Goal: Task Accomplishment & Management: Complete application form

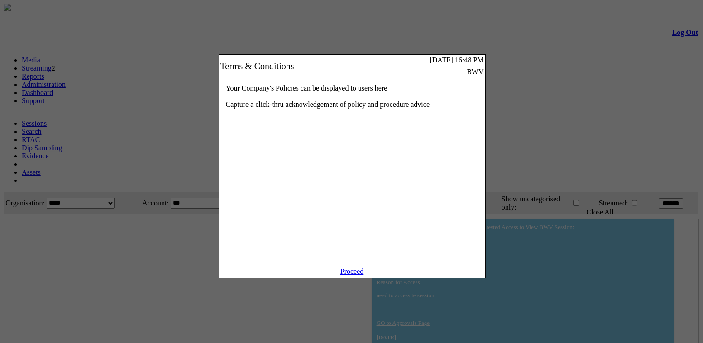
drag, startPoint x: 0, startPoint y: 0, endPoint x: 360, endPoint y: 276, distance: 453.5
click at [360, 275] on link "Proceed" at bounding box center [353, 272] width 24 height 8
click at [355, 275] on link "Proceed" at bounding box center [353, 272] width 24 height 8
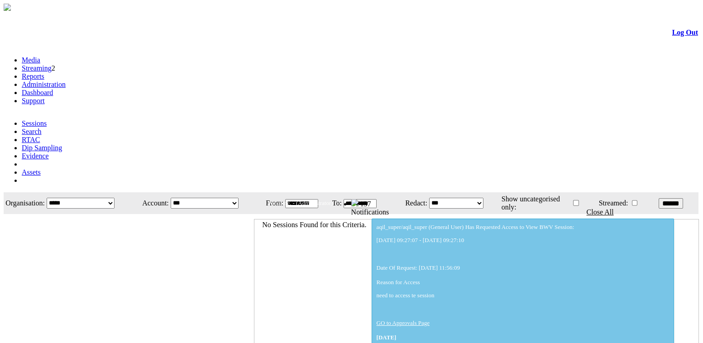
click at [66, 81] on link "Administration" at bounding box center [44, 85] width 44 height 8
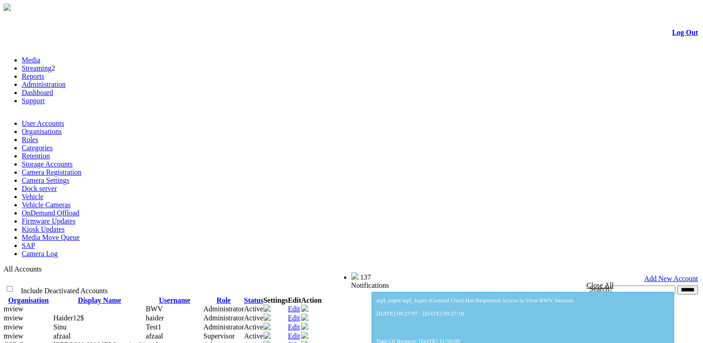
click at [669, 275] on link "Add New Account" at bounding box center [671, 279] width 54 height 8
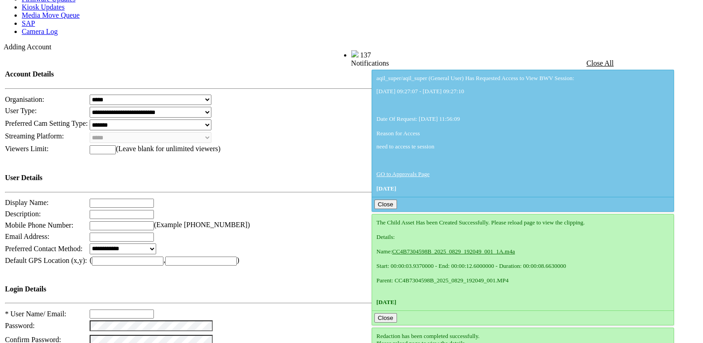
scroll to position [222, 0]
type input "***"
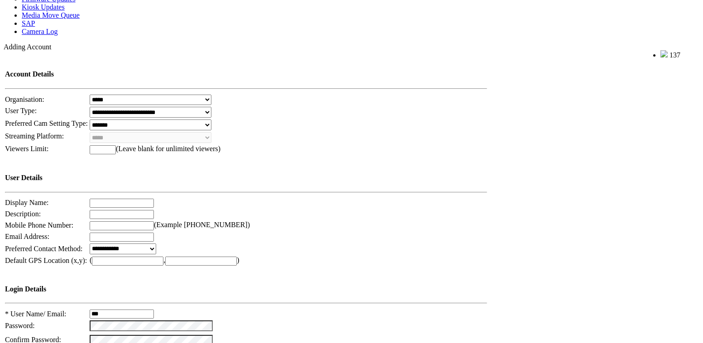
click at [300, 335] on td at bounding box center [288, 341] width 399 height 12
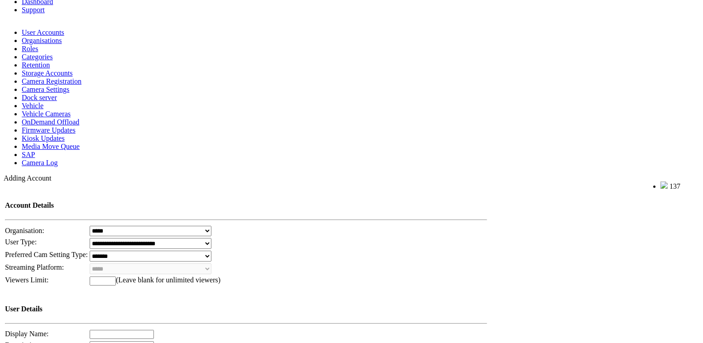
scroll to position [0, 0]
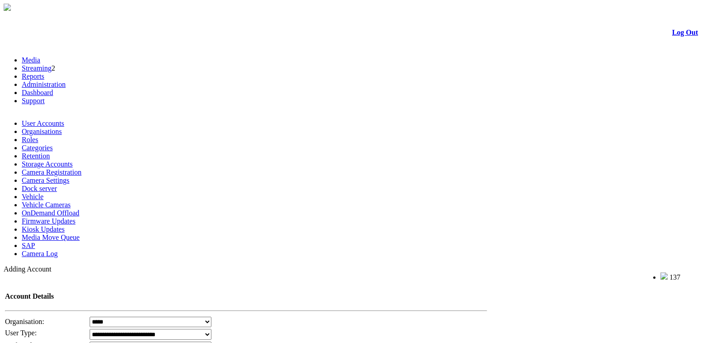
click at [53, 89] on link "Dashboard" at bounding box center [37, 93] width 31 height 8
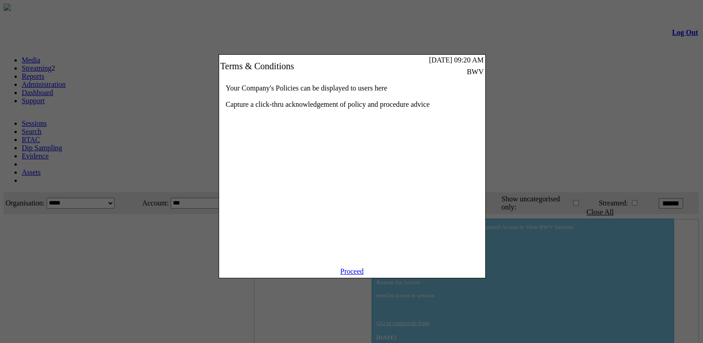
click at [351, 275] on link "Proceed" at bounding box center [353, 272] width 24 height 8
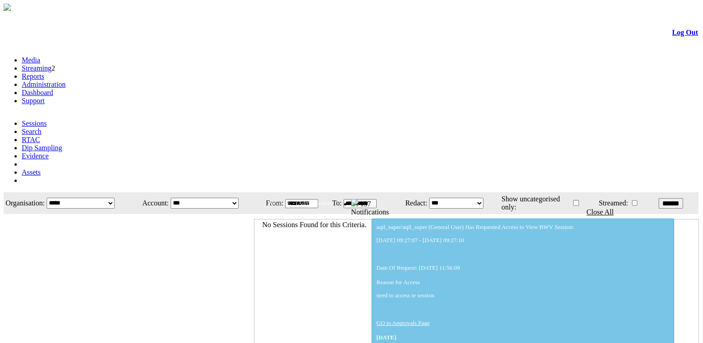
click at [53, 89] on link "Dashboard" at bounding box center [37, 93] width 31 height 8
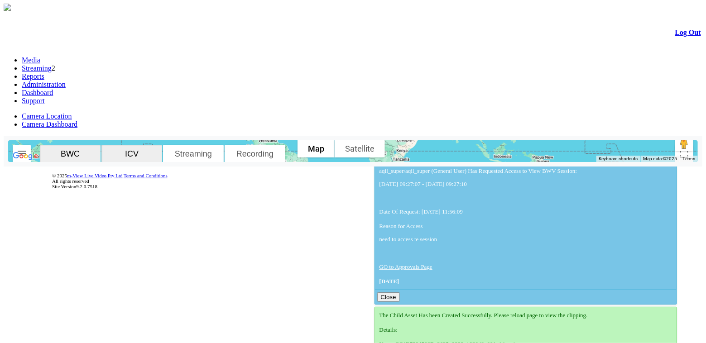
click at [27, 148] on img "button" at bounding box center [21, 153] width 11 height 11
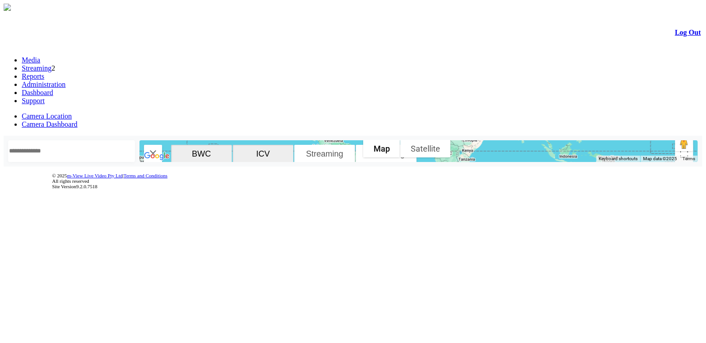
click at [159, 148] on img "button" at bounding box center [153, 153] width 11 height 11
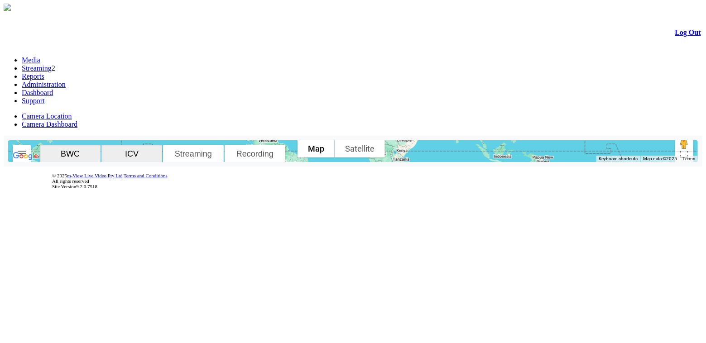
click at [66, 81] on link "Administration" at bounding box center [44, 85] width 44 height 8
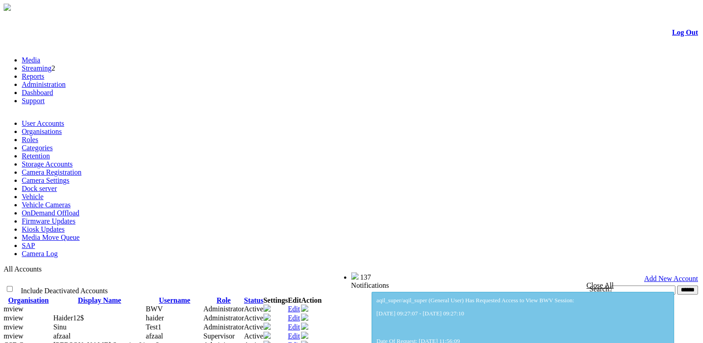
click at [658, 275] on link "Add New Account" at bounding box center [671, 279] width 54 height 8
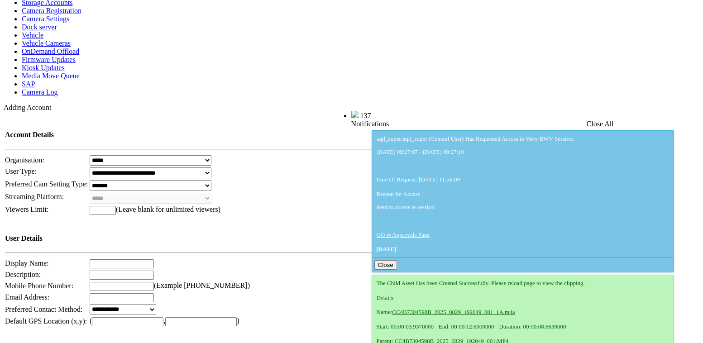
scroll to position [161, 0]
type input "***"
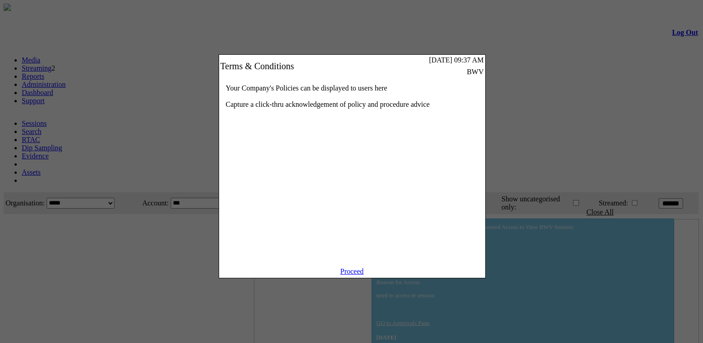
click at [356, 275] on link "Proceed" at bounding box center [353, 272] width 24 height 8
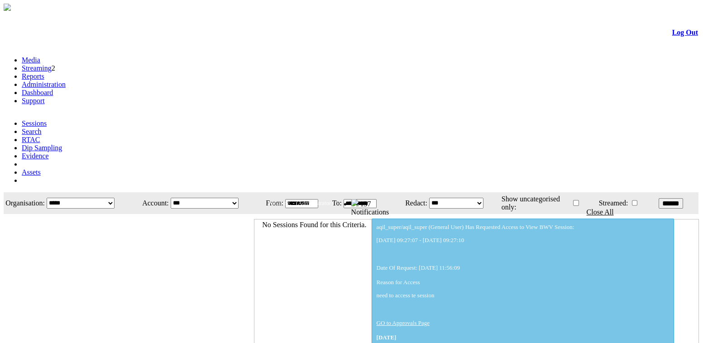
click at [236, 89] on li "Dashboard" at bounding box center [361, 93] width 678 height 8
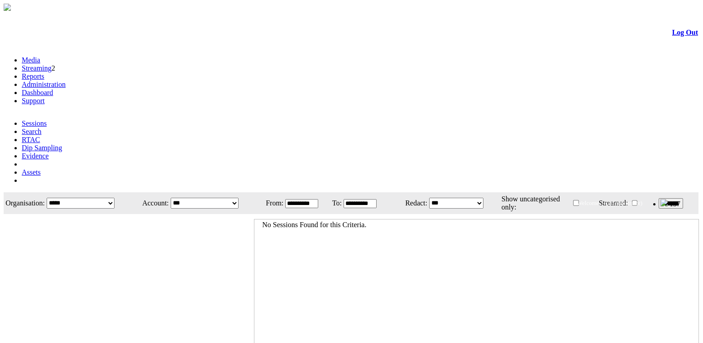
click at [53, 89] on link "Dashboard" at bounding box center [37, 93] width 31 height 8
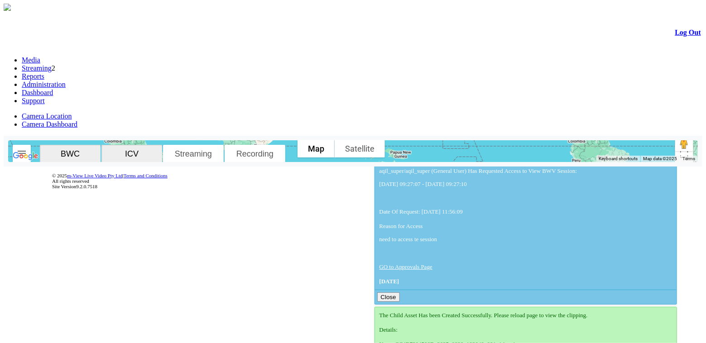
click at [27, 148] on img "button" at bounding box center [21, 153] width 11 height 11
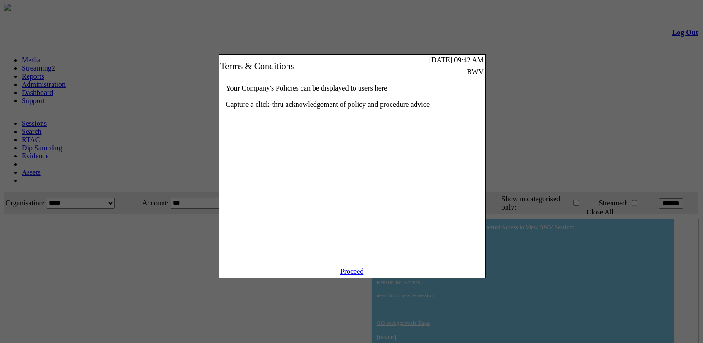
click at [344, 278] on div "Proceed" at bounding box center [352, 273] width 266 height 10
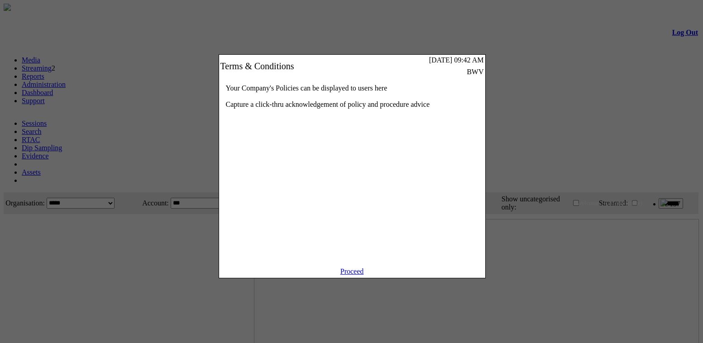
click at [353, 275] on link "Proceed" at bounding box center [353, 272] width 24 height 8
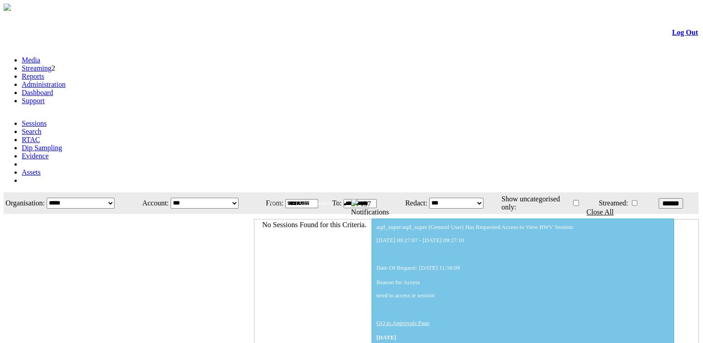
click at [66, 81] on link "Administration" at bounding box center [44, 85] width 44 height 8
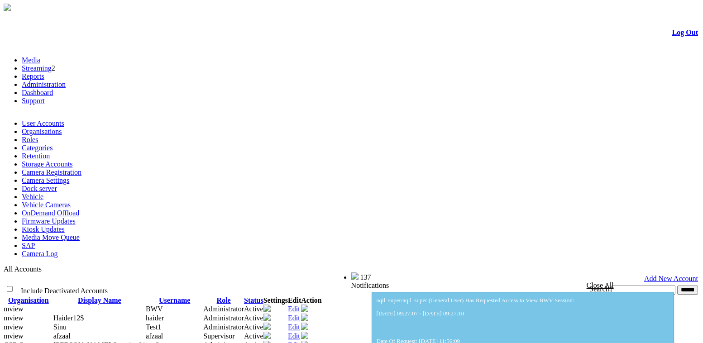
click at [53, 89] on link "Dashboard" at bounding box center [37, 93] width 31 height 8
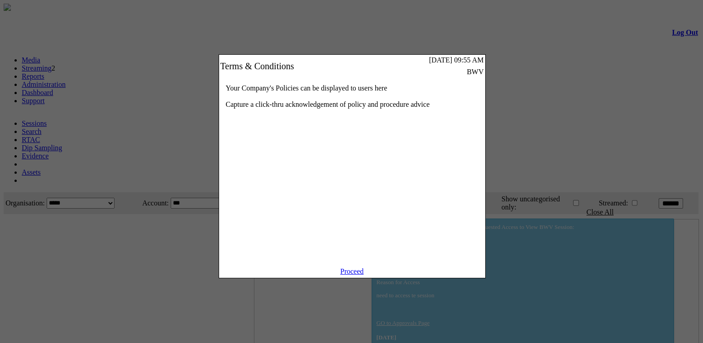
click at [356, 275] on link "Proceed" at bounding box center [353, 272] width 24 height 8
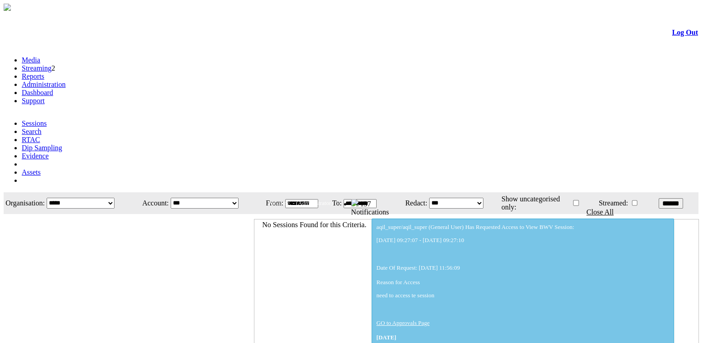
click at [66, 81] on link "Administration" at bounding box center [44, 85] width 44 height 8
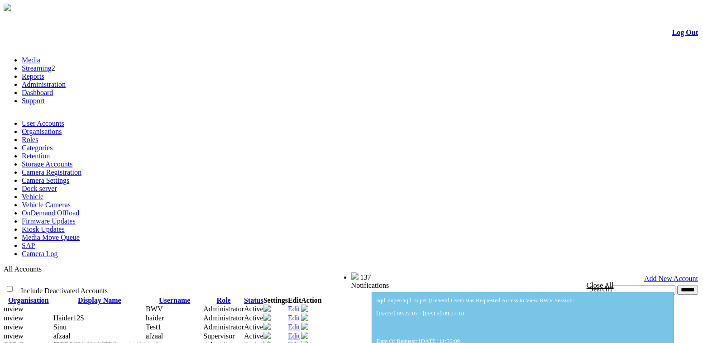
click at [659, 275] on link "Add New Account" at bounding box center [671, 279] width 54 height 8
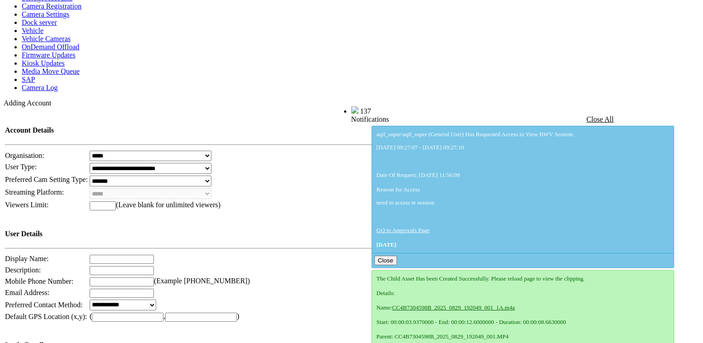
scroll to position [168, 0]
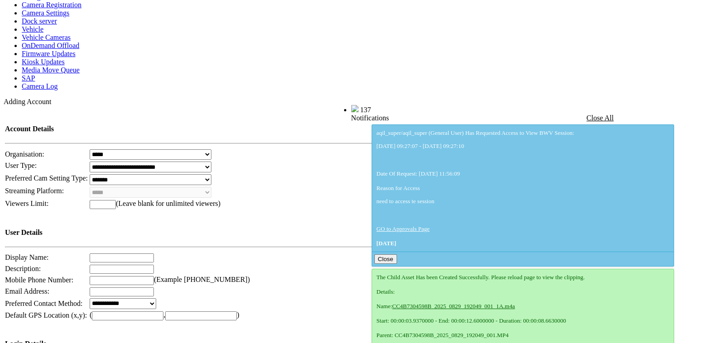
type input "***"
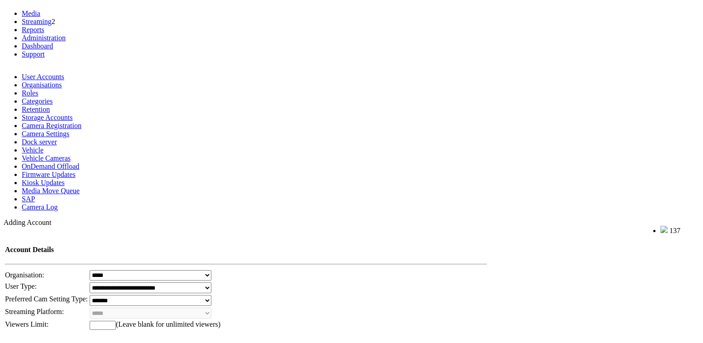
scroll to position [34, 0]
